Goal: Transaction & Acquisition: Purchase product/service

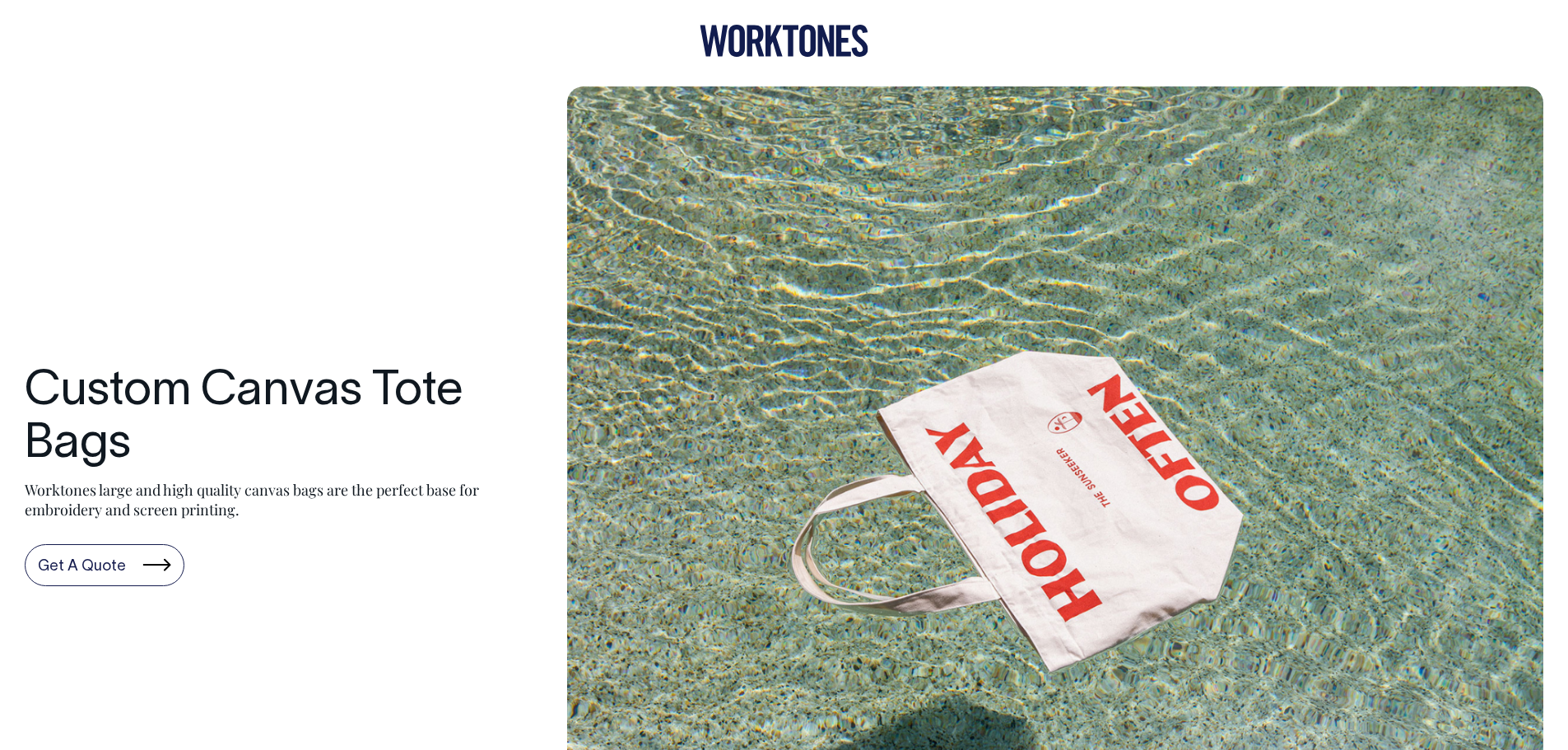
click at [157, 569] on link "Get A Quote" at bounding box center [105, 564] width 160 height 42
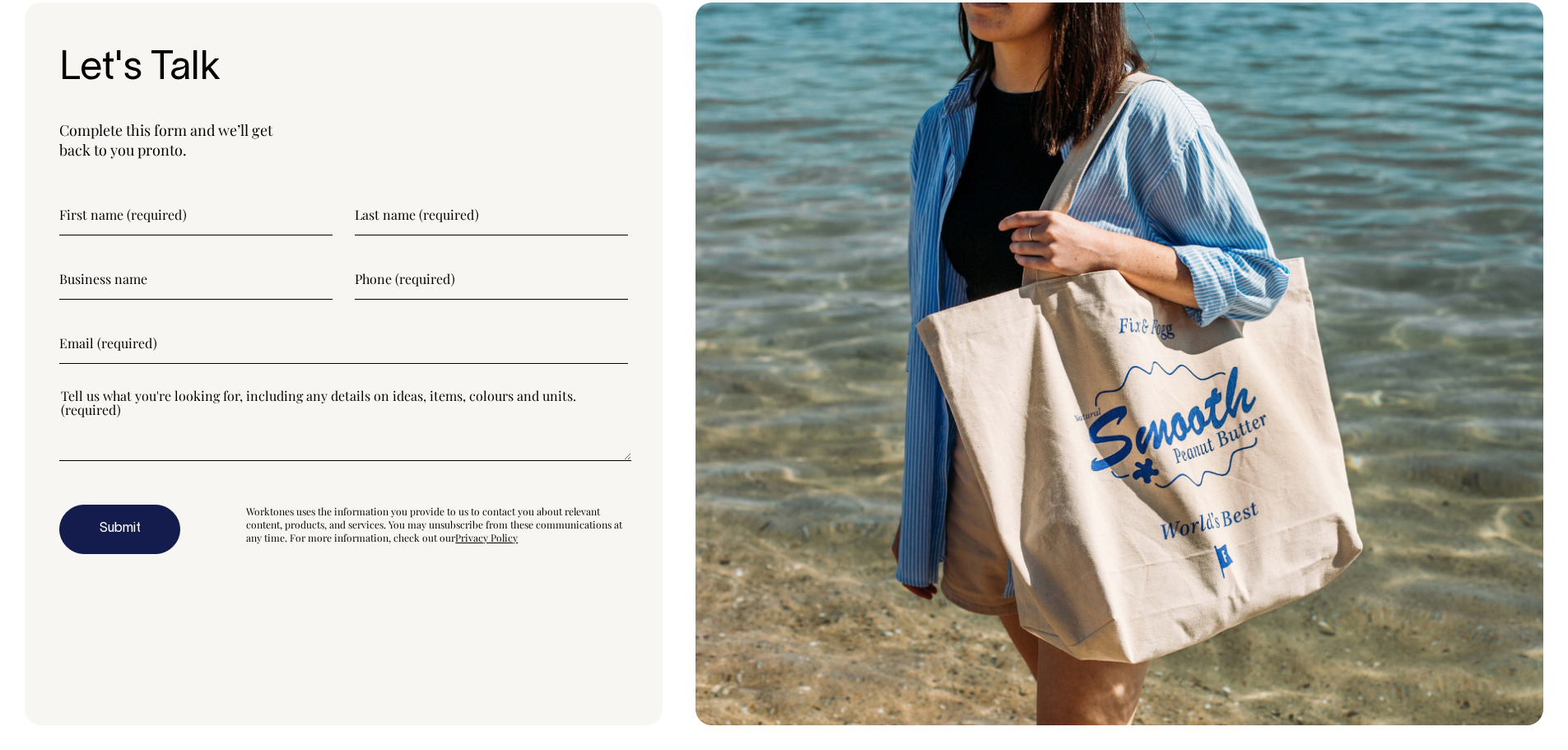
scroll to position [5116, 0]
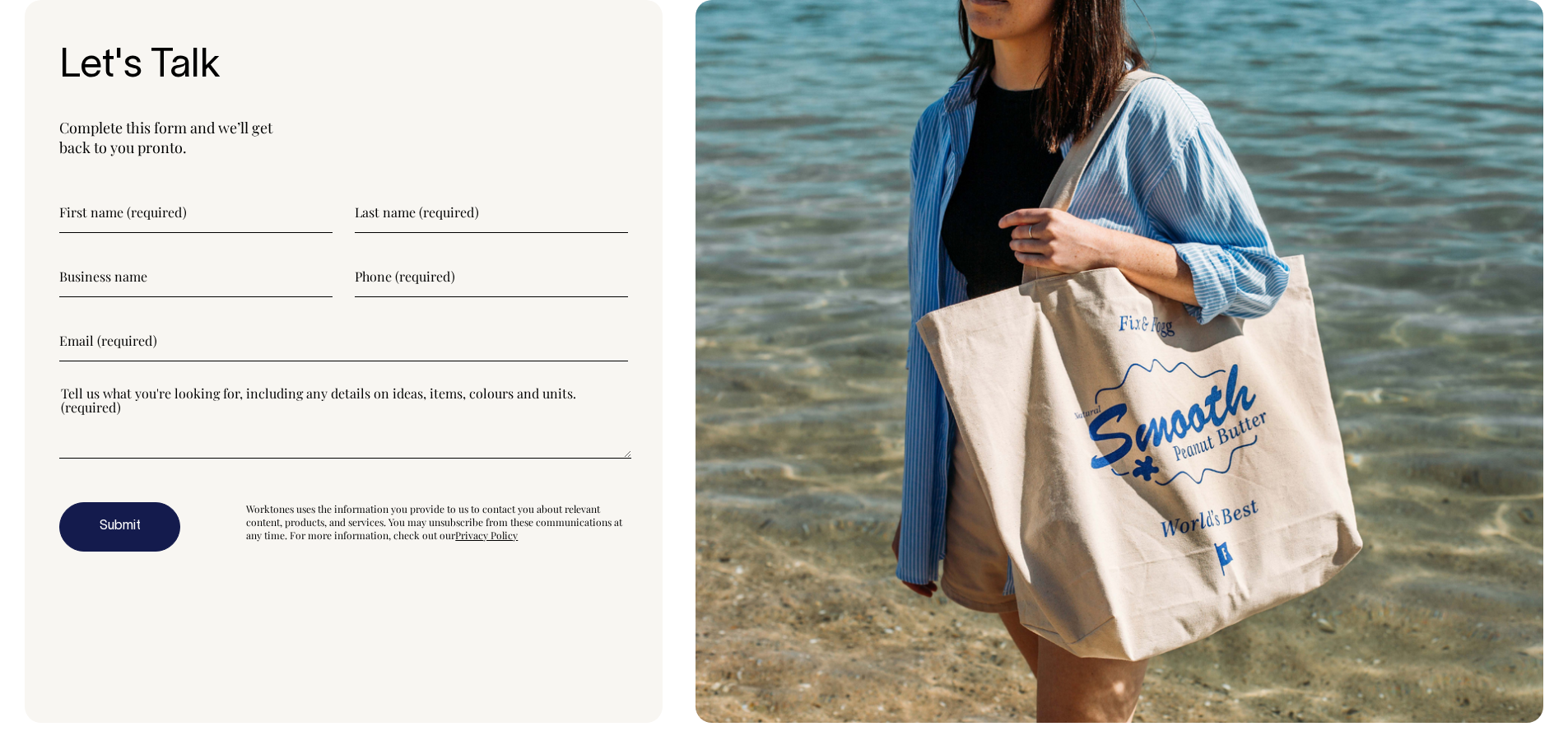
click at [232, 214] on input"] "text" at bounding box center [195, 212] width 273 height 41
click at [249, 215] on input"] "text" at bounding box center [195, 212] width 273 height 41
type input"] "[PERSON_NAME]"
type input"] "0418773987"
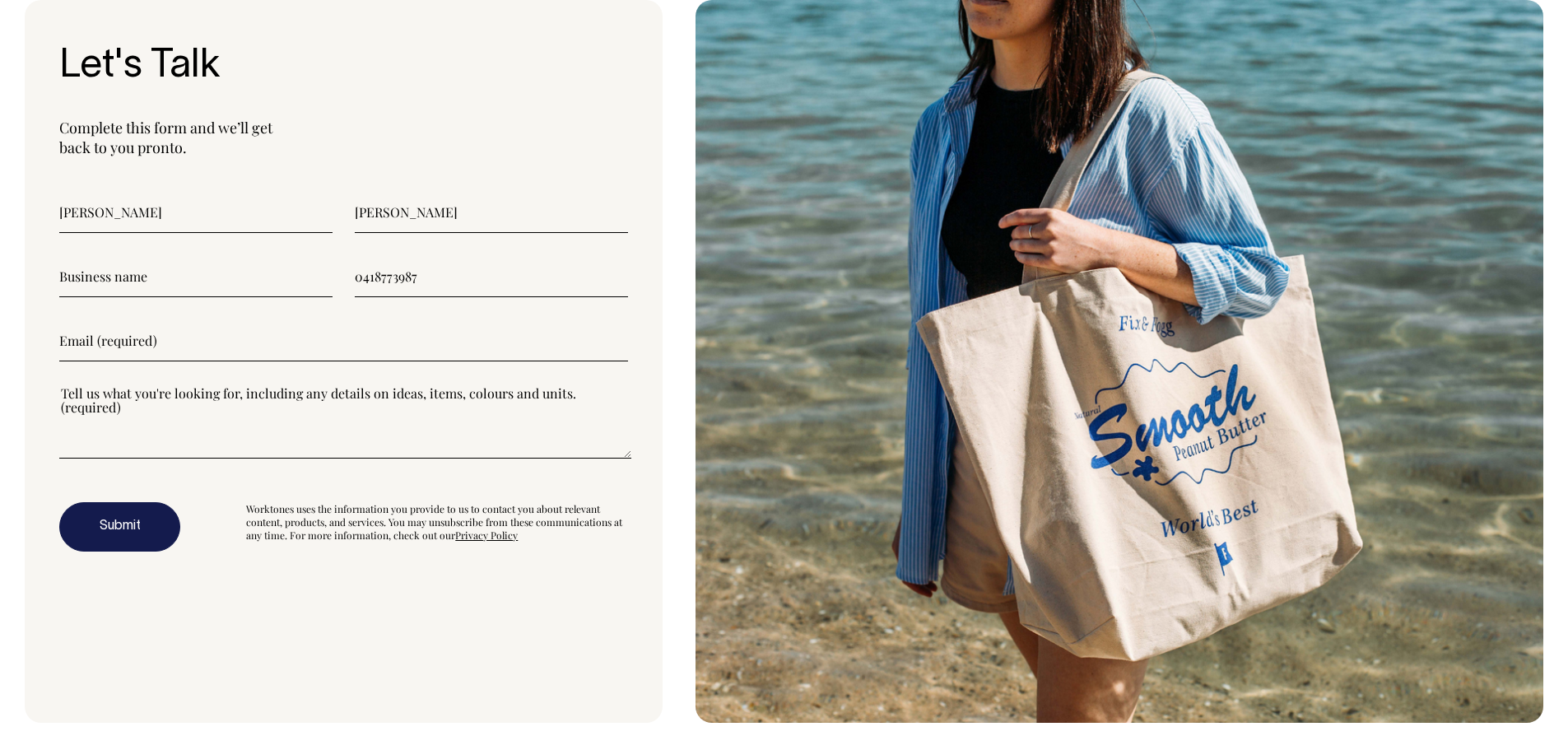
type input"] "[EMAIL_ADDRESS][DOMAIN_NAME]"
click at [156, 276] on input"] "text" at bounding box center [195, 276] width 273 height 41
drag, startPoint x: 162, startPoint y: 274, endPoint x: 213, endPoint y: 275, distance: 51.0
click at [213, 275] on input"] "Explore Property Pty Ltd - [GEOGRAPHIC_DATA]" at bounding box center [195, 276] width 273 height 41
type input"] "Explore Property BELGIAN GARDENS, [GEOGRAPHIC_DATA]"
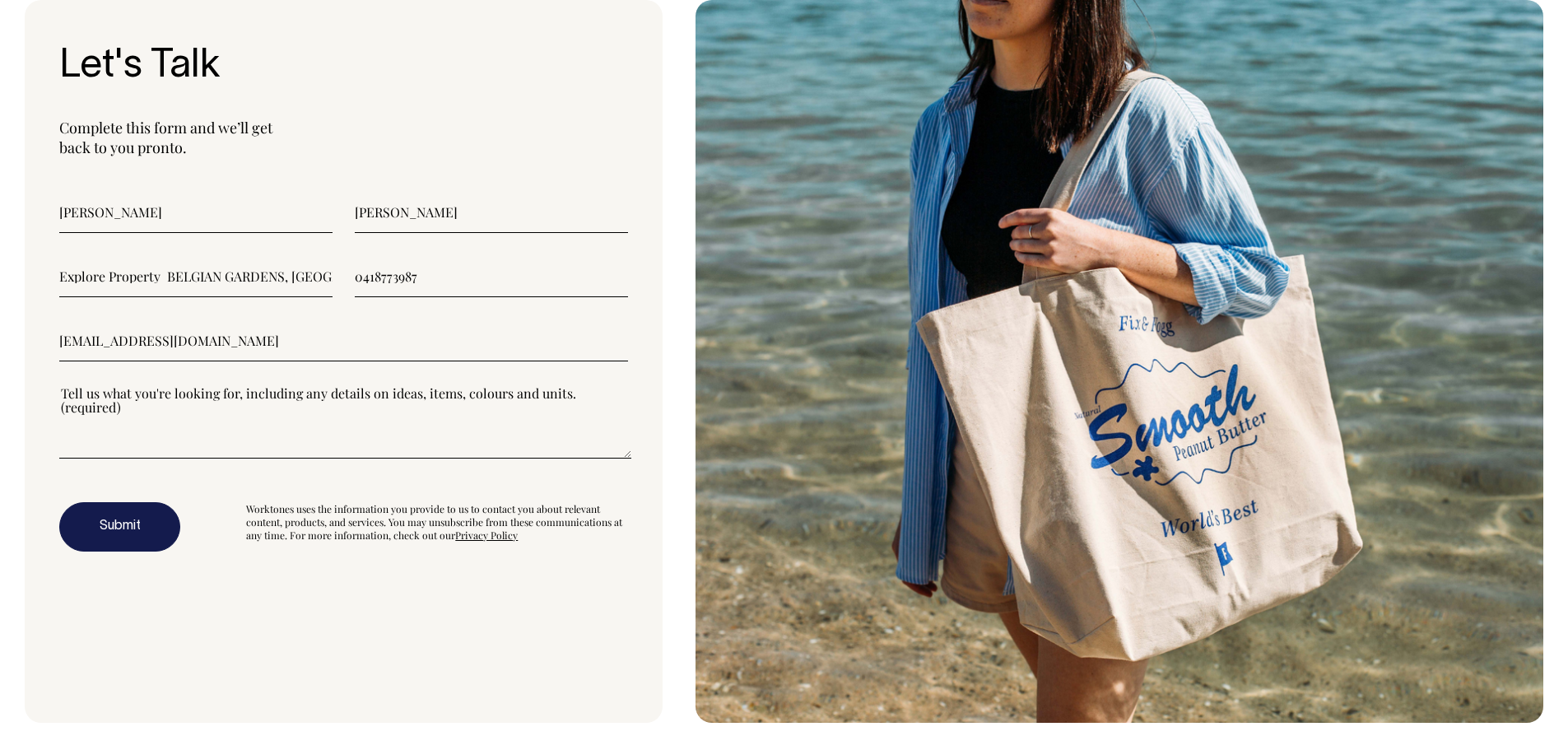
drag, startPoint x: 121, startPoint y: 518, endPoint x: 945, endPoint y: 57, distance: 944.2
click at [118, 520] on button "Submit" at bounding box center [119, 527] width 121 height 49
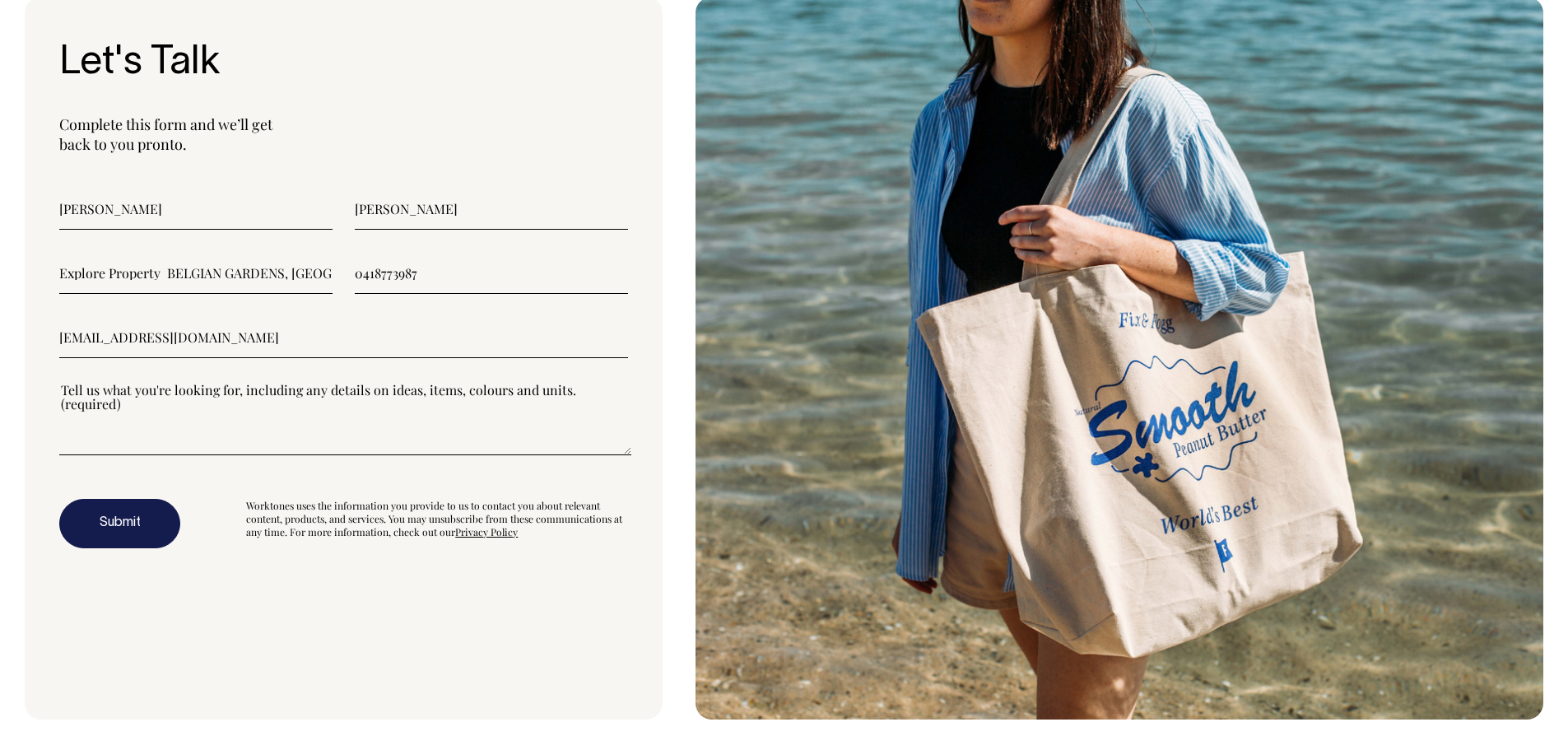
scroll to position [5121, 0]
click at [168, 433] on textarea"] at bounding box center [345, 416] width 572 height 74
type textarea"] "A tote with the Explore Property [PERSON_NAME] 0418773987"
click at [120, 519] on button "Submit" at bounding box center [119, 523] width 121 height 49
